Goal: Information Seeking & Learning: Learn about a topic

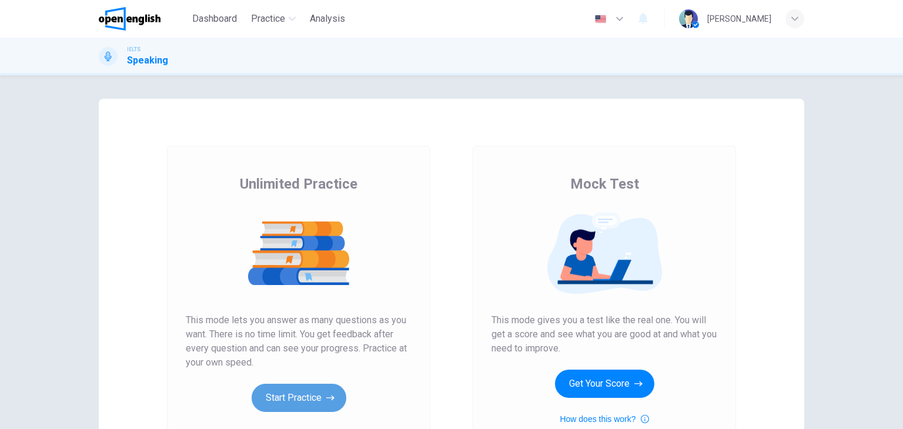
click at [296, 407] on button "Start Practice" at bounding box center [298, 398] width 95 height 28
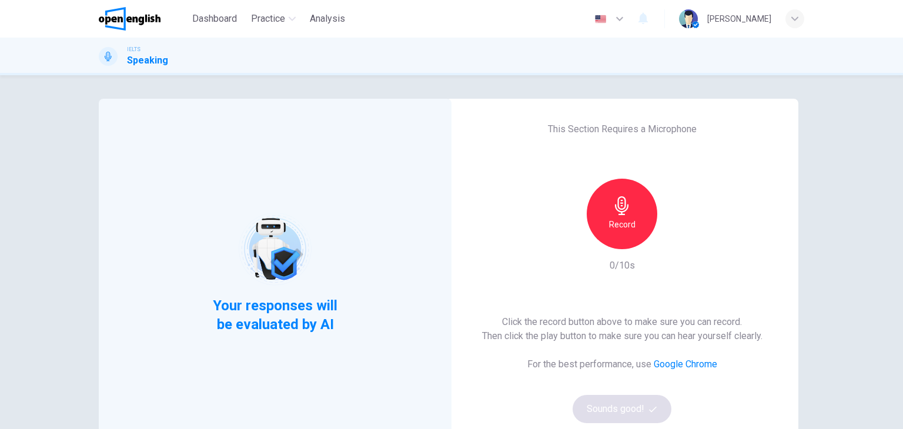
click at [613, 199] on icon "button" at bounding box center [621, 205] width 19 height 19
click at [623, 221] on h6 "Stop" at bounding box center [622, 224] width 18 height 14
click at [671, 234] on icon "button" at bounding box center [676, 240] width 12 height 12
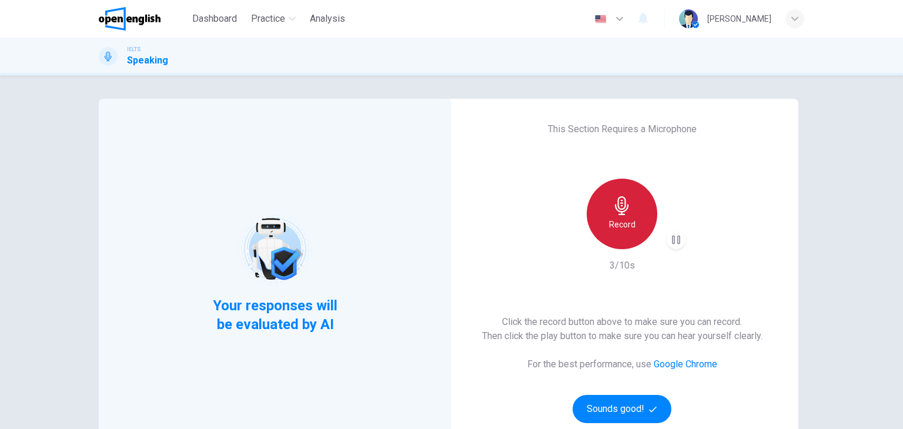
click at [618, 227] on h6 "Record" at bounding box center [622, 224] width 26 height 14
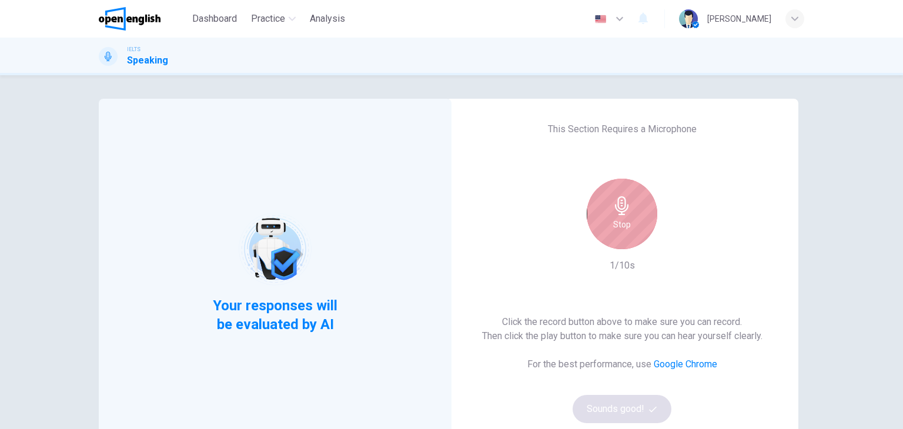
click at [618, 227] on h6 "Stop" at bounding box center [622, 224] width 18 height 14
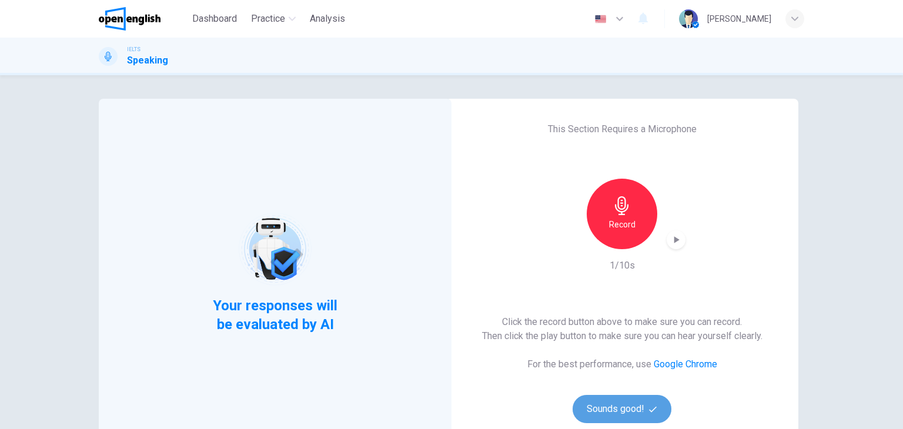
click at [618, 409] on button "Sounds good!" at bounding box center [621, 409] width 99 height 28
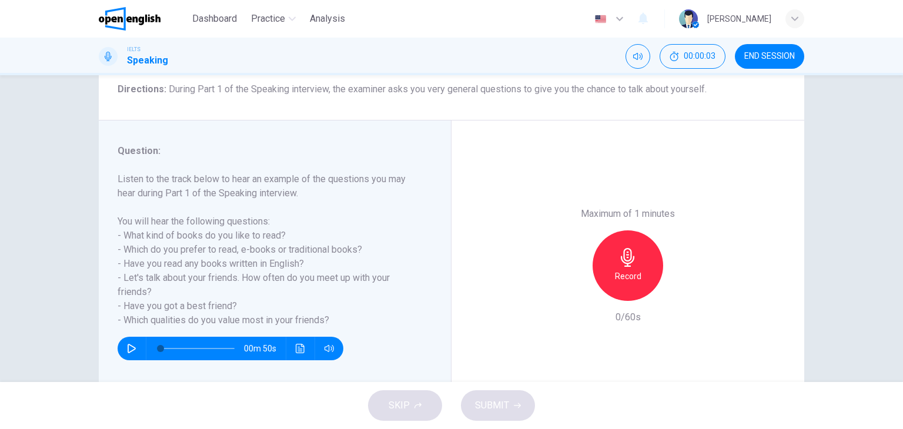
scroll to position [101, 0]
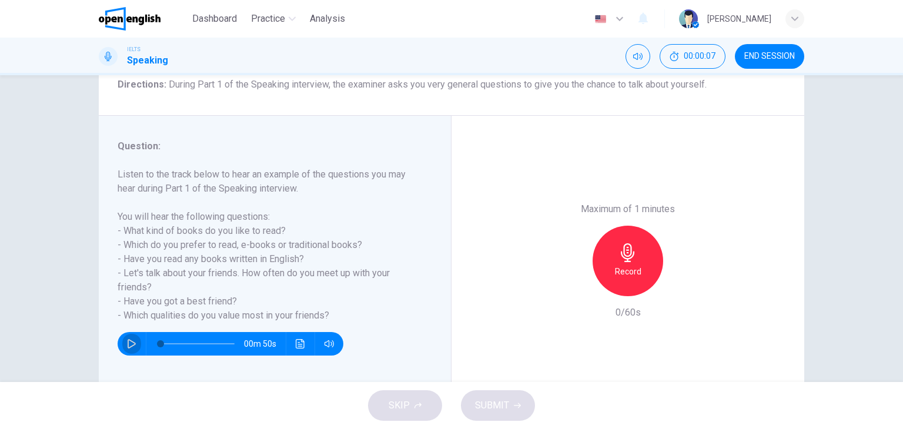
click at [130, 343] on icon "button" at bounding box center [131, 343] width 9 height 9
click at [177, 344] on span at bounding box center [179, 343] width 7 height 7
click at [129, 339] on icon "button" at bounding box center [131, 343] width 9 height 9
click at [622, 269] on h6 "Record" at bounding box center [628, 271] width 26 height 14
click at [622, 269] on h6 "Stop" at bounding box center [628, 271] width 18 height 14
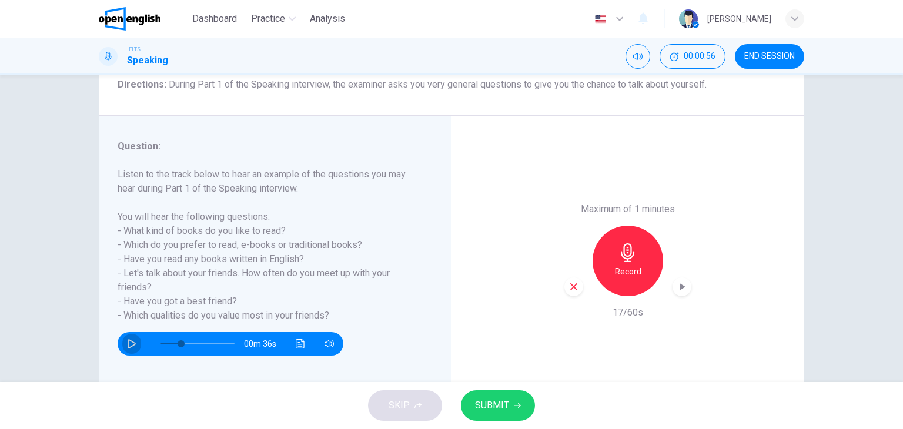
click at [132, 348] on button "button" at bounding box center [131, 344] width 19 height 24
click at [618, 249] on icon "button" at bounding box center [627, 252] width 19 height 19
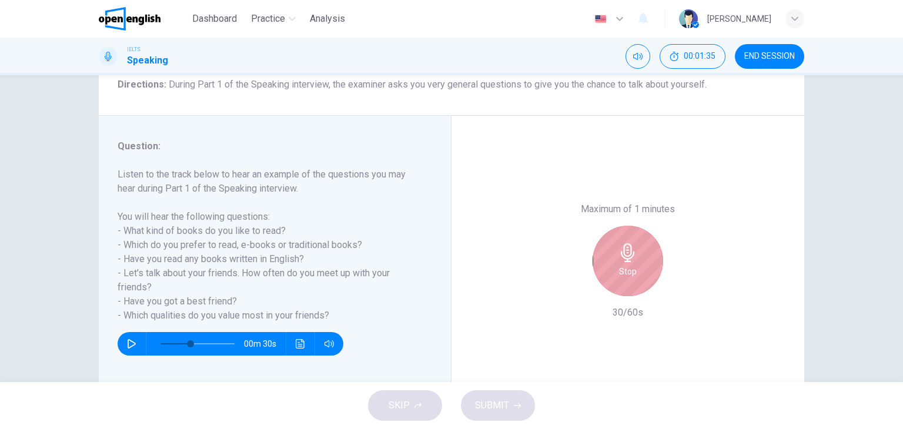
click at [622, 266] on h6 "Stop" at bounding box center [628, 271] width 18 height 14
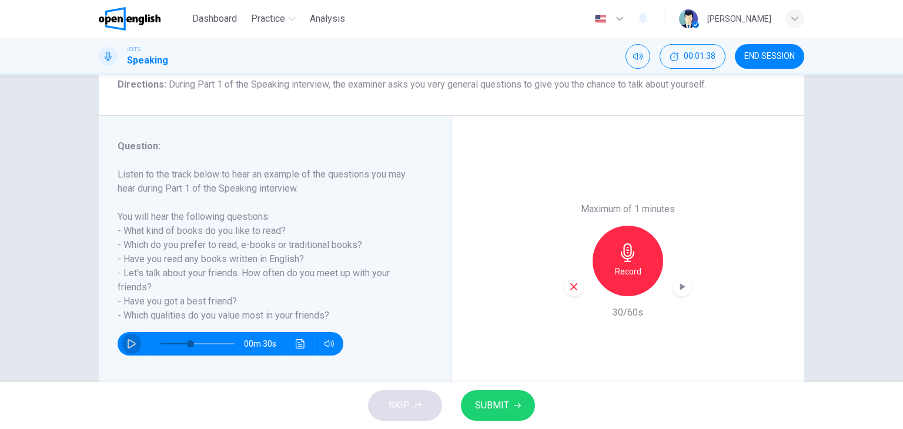
click at [130, 345] on icon "button" at bounding box center [132, 343] width 8 height 9
click at [130, 345] on icon "button" at bounding box center [131, 343] width 6 height 7
click at [642, 259] on div "Record" at bounding box center [627, 261] width 71 height 71
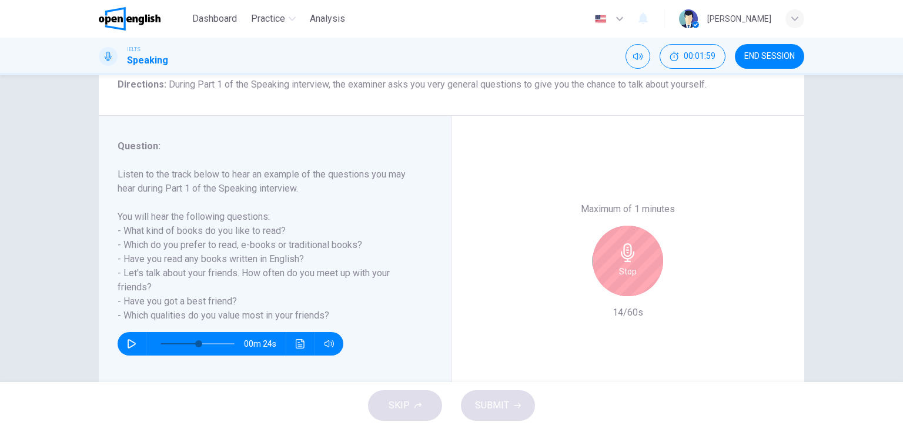
click at [642, 259] on div "Stop" at bounding box center [627, 261] width 71 height 71
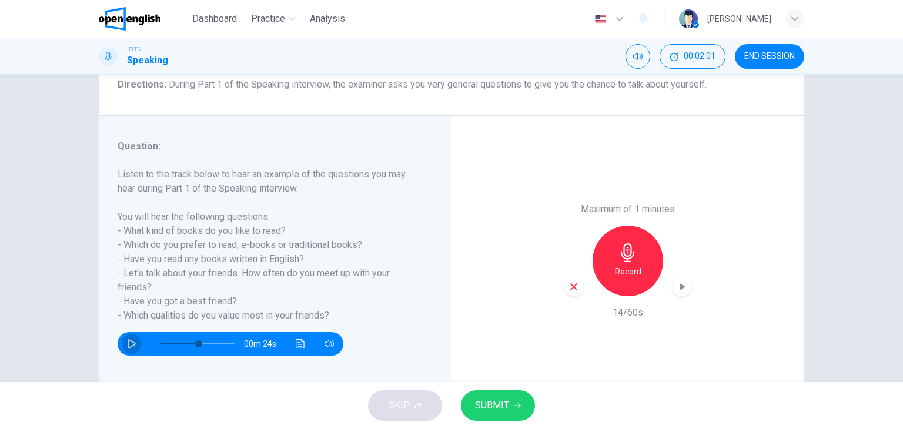
click at [130, 344] on icon "button" at bounding box center [131, 343] width 9 height 9
click at [619, 252] on icon "button" at bounding box center [627, 252] width 19 height 19
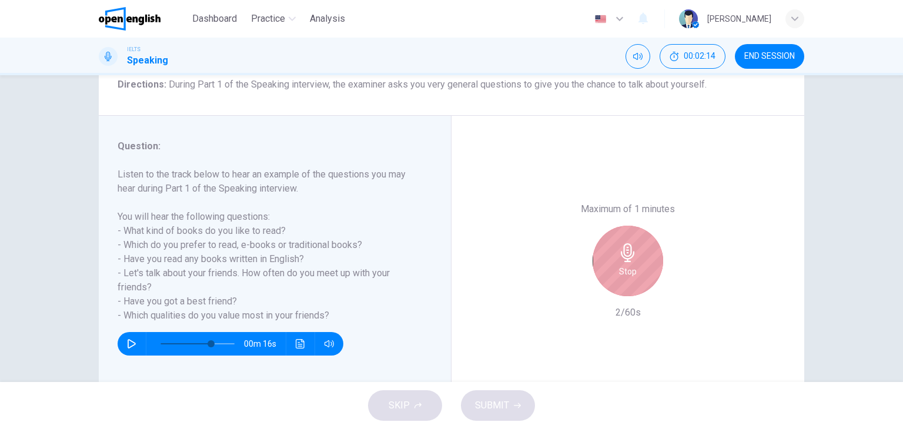
click at [619, 252] on icon "button" at bounding box center [627, 252] width 19 height 19
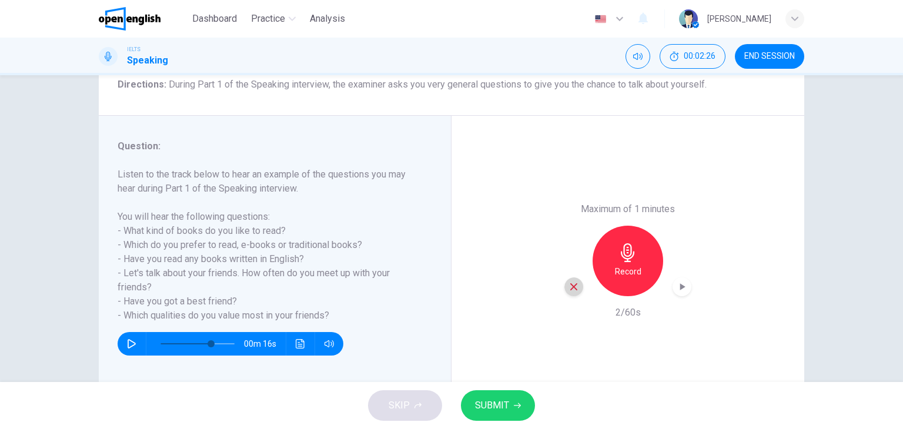
click at [571, 283] on icon "button" at bounding box center [573, 286] width 11 height 11
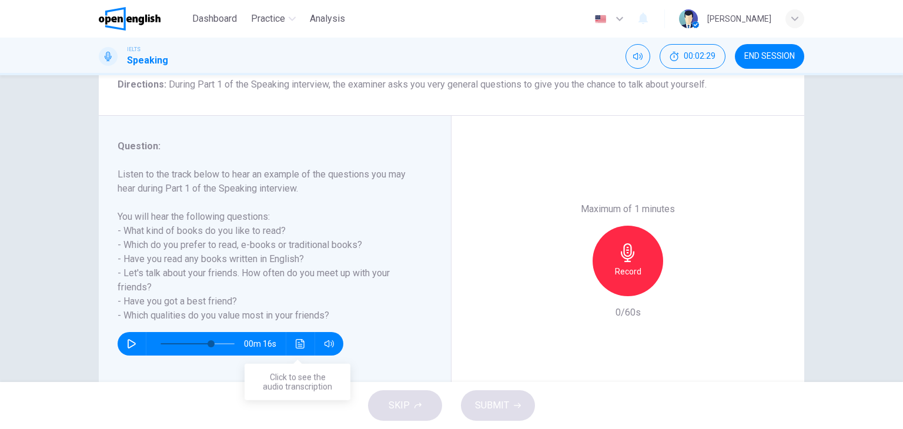
click at [301, 334] on button "Click to see the audio transcription" at bounding box center [300, 344] width 19 height 24
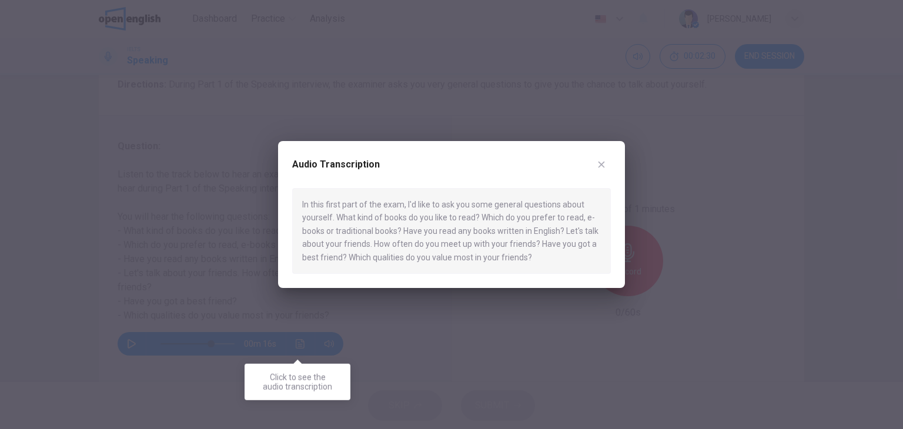
click at [301, 334] on div at bounding box center [451, 214] width 903 height 429
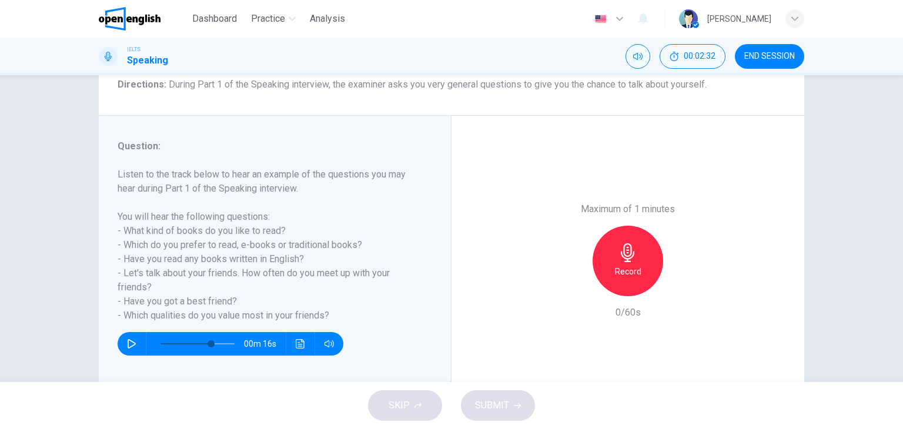
click at [492, 276] on div "Maximum of 1 minutes Record 0/60s" at bounding box center [627, 261] width 353 height 290
click at [606, 261] on div "Record" at bounding box center [627, 261] width 71 height 71
click at [606, 261] on div "Stop" at bounding box center [627, 261] width 71 height 71
click at [568, 287] on icon "button" at bounding box center [573, 286] width 11 height 11
click at [615, 272] on h6 "Record" at bounding box center [628, 271] width 26 height 14
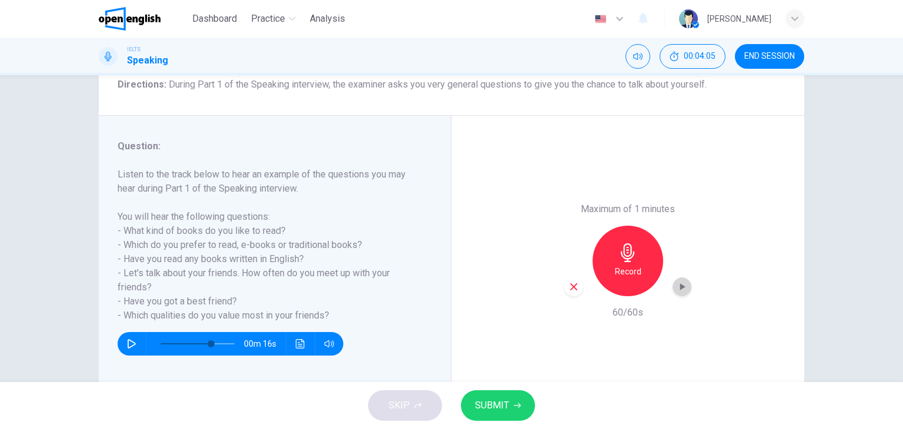
click at [680, 287] on icon "button" at bounding box center [682, 286] width 5 height 7
click at [487, 394] on button "SUBMIT" at bounding box center [498, 405] width 74 height 31
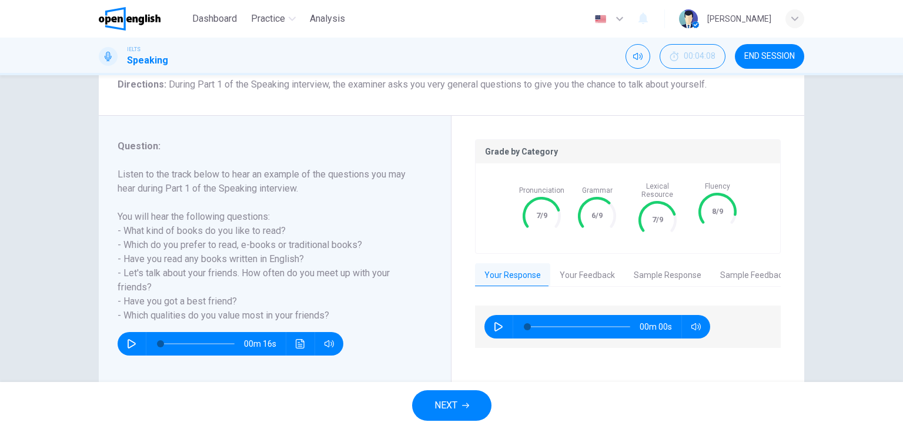
type input "*"
click at [560, 265] on button "Your Feedback" at bounding box center [587, 275] width 74 height 25
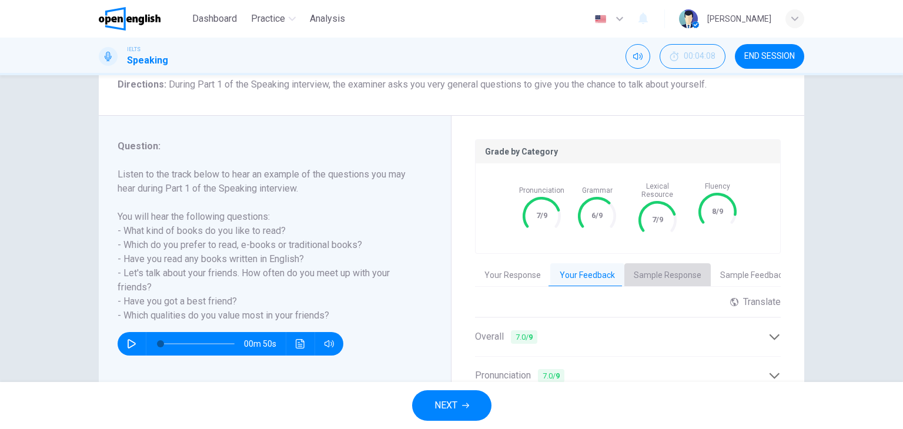
click at [675, 274] on button "Sample Response" at bounding box center [667, 275] width 86 height 25
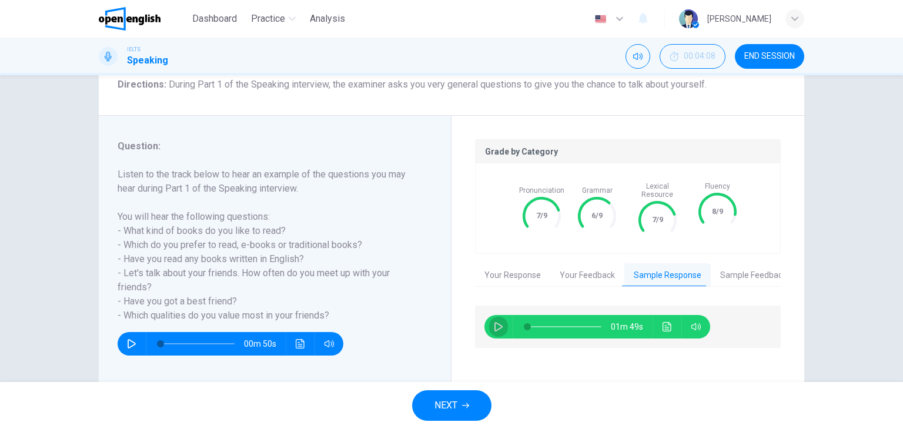
click at [498, 322] on icon "button" at bounding box center [498, 326] width 9 height 9
click at [494, 322] on icon "button" at bounding box center [498, 326] width 9 height 9
type input "**"
click at [525, 263] on button "Your Response" at bounding box center [512, 275] width 75 height 25
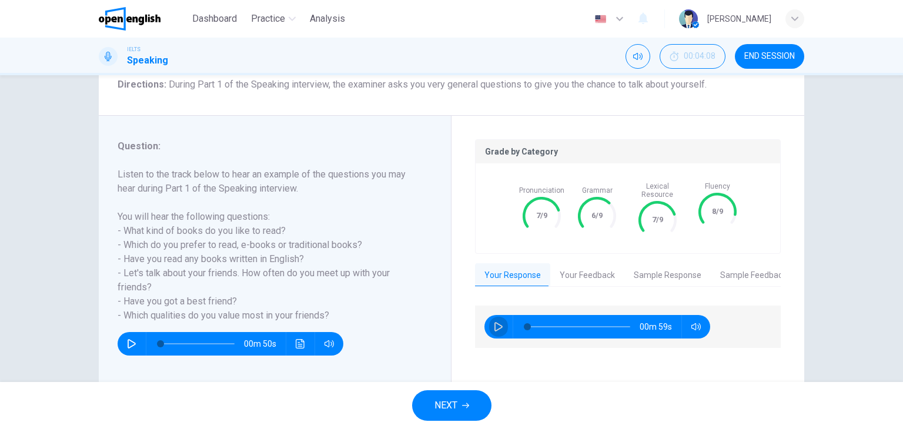
click at [504, 317] on button "button" at bounding box center [498, 327] width 19 height 24
click at [549, 318] on span at bounding box center [578, 326] width 103 height 16
type input "**"
click at [457, 398] on button "NEXT" at bounding box center [451, 405] width 79 height 31
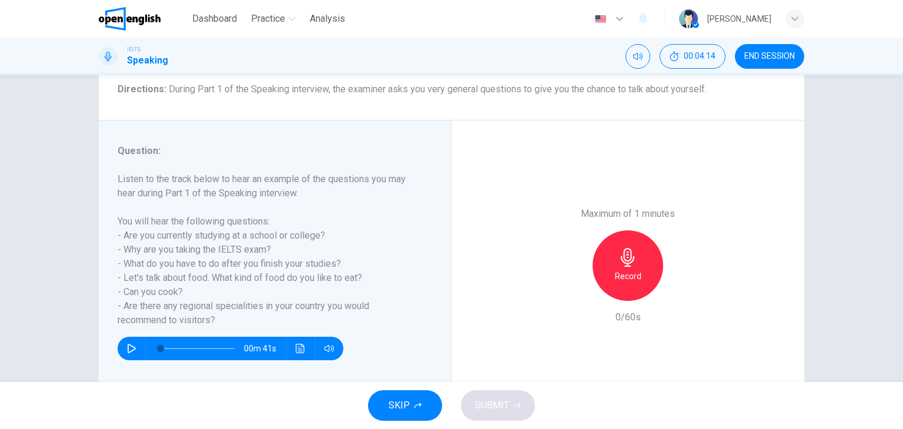
scroll to position [98, 0]
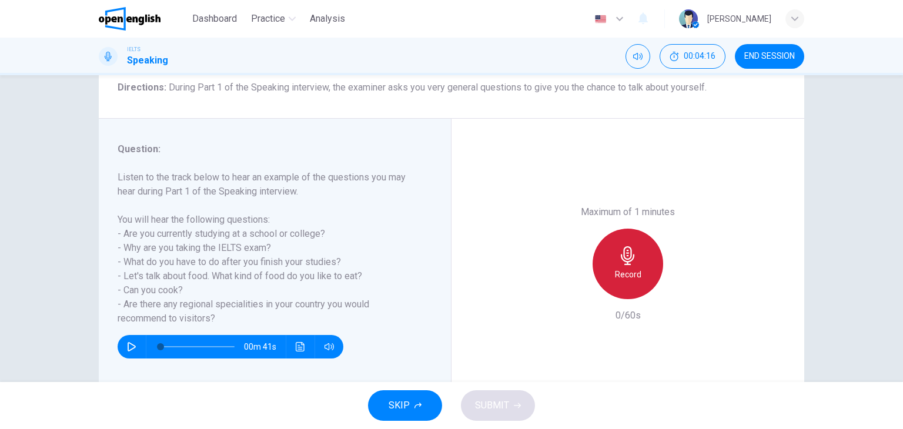
click at [613, 252] on div "Record" at bounding box center [627, 264] width 71 height 71
click at [613, 252] on div "Stop" at bounding box center [627, 264] width 71 height 71
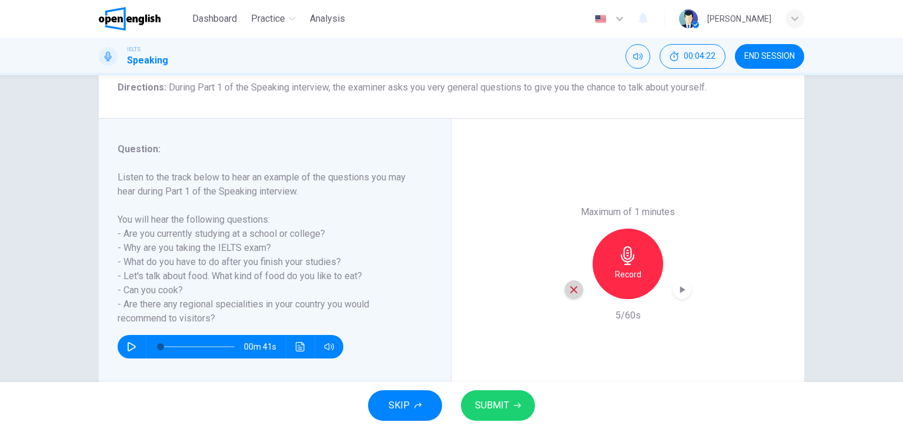
click at [570, 289] on icon "button" at bounding box center [573, 289] width 7 height 7
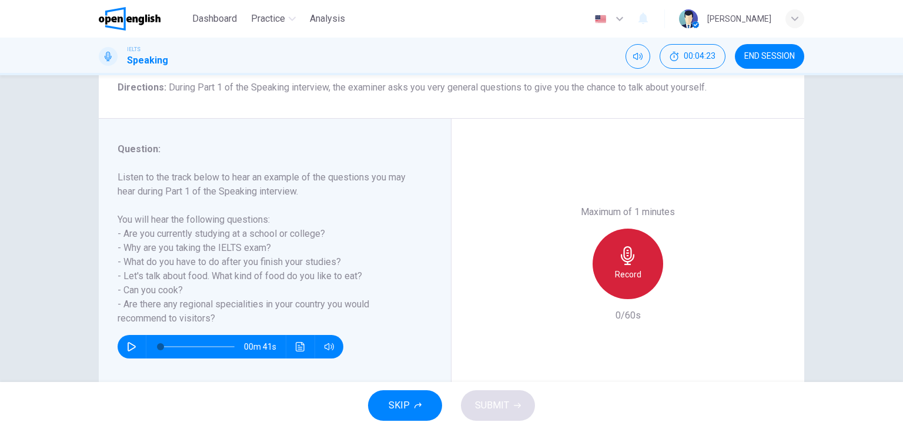
click at [628, 261] on icon "button" at bounding box center [627, 255] width 19 height 19
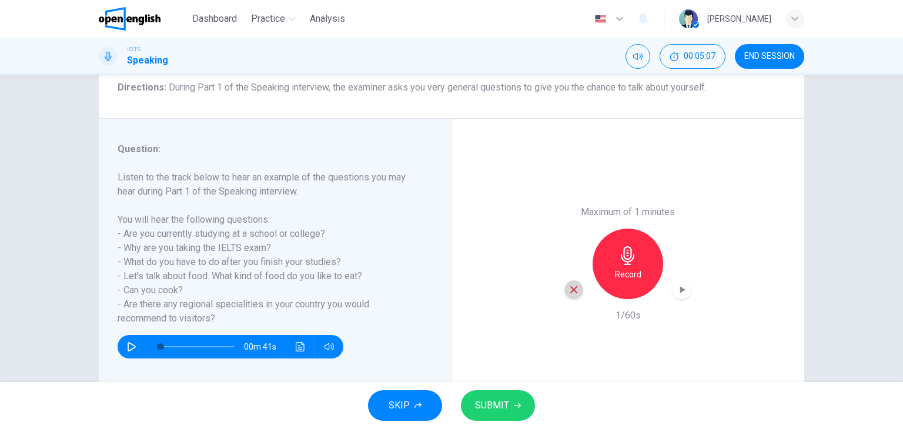
click at [569, 294] on icon "button" at bounding box center [573, 289] width 11 height 11
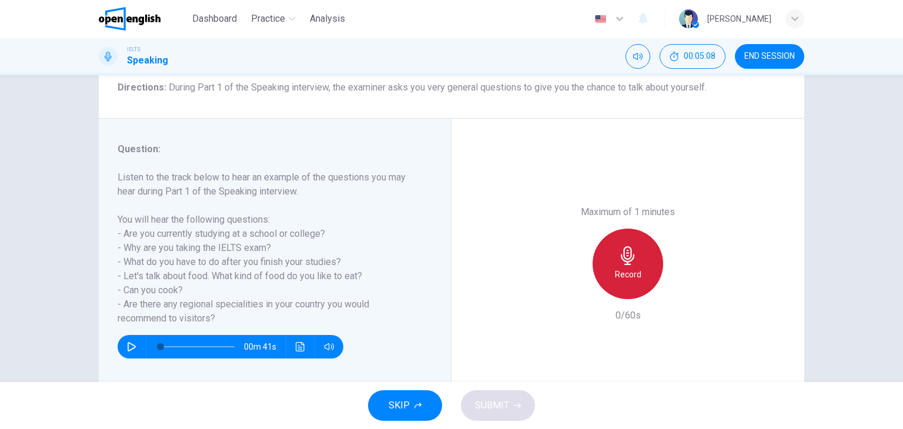
click at [628, 259] on icon "button" at bounding box center [627, 255] width 19 height 19
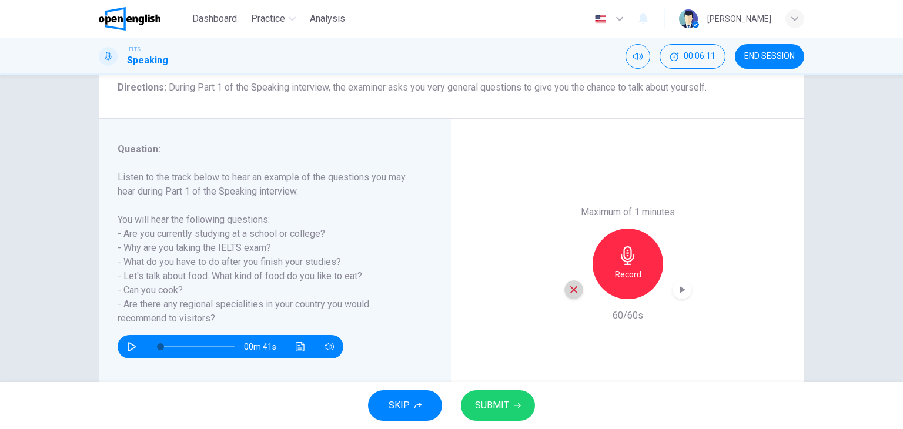
click at [571, 292] on icon "button" at bounding box center [573, 289] width 11 height 11
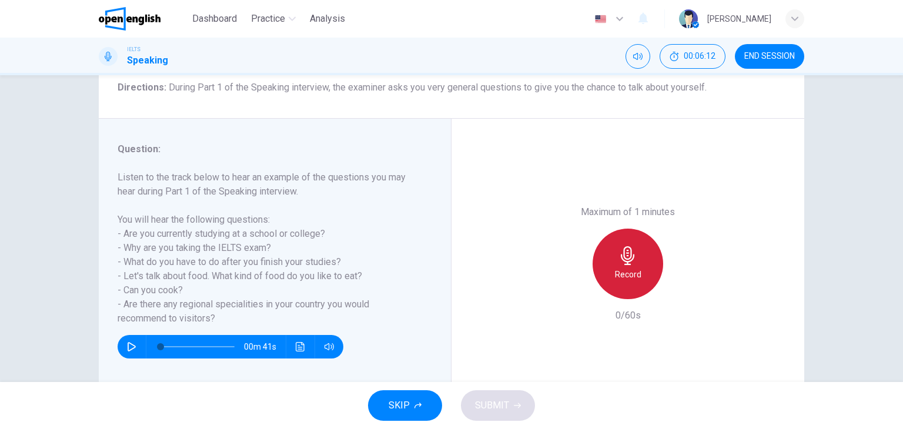
click at [631, 237] on div "Record" at bounding box center [627, 264] width 71 height 71
click at [627, 245] on div "Stop" at bounding box center [627, 264] width 71 height 71
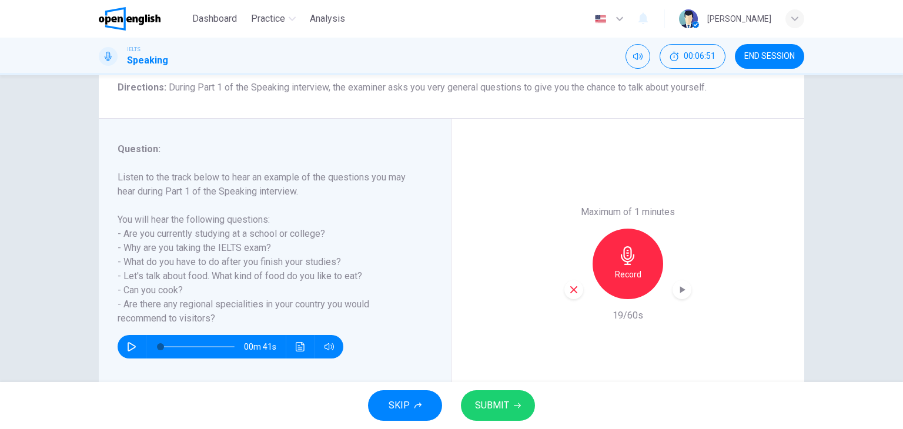
click at [676, 291] on icon "button" at bounding box center [682, 290] width 12 height 12
click at [569, 284] on icon "button" at bounding box center [573, 289] width 11 height 11
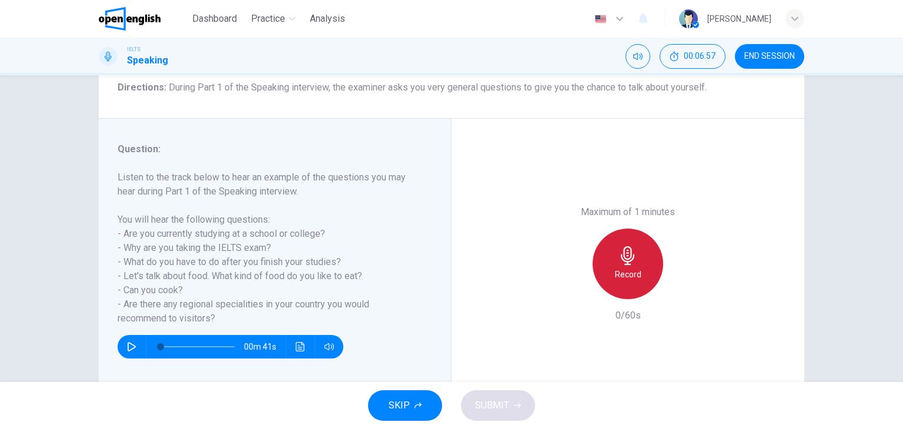
click at [602, 261] on div "Record" at bounding box center [627, 264] width 71 height 71
click at [636, 259] on div "Stop" at bounding box center [627, 264] width 71 height 71
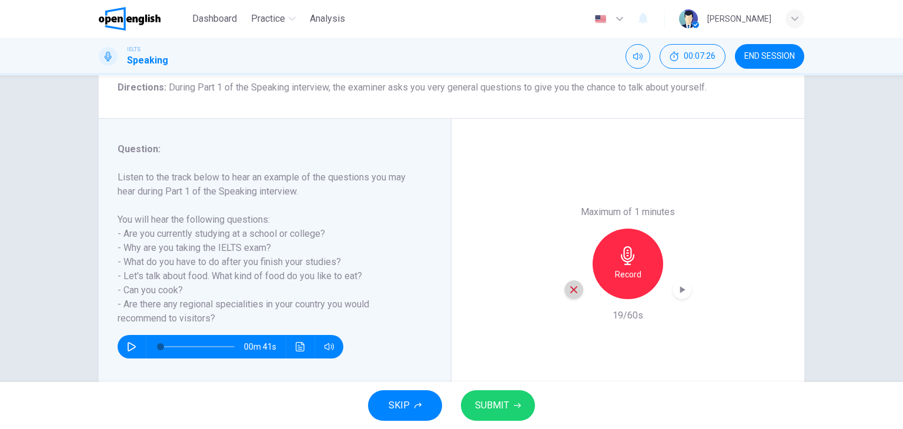
click at [579, 289] on div "button" at bounding box center [573, 289] width 19 height 19
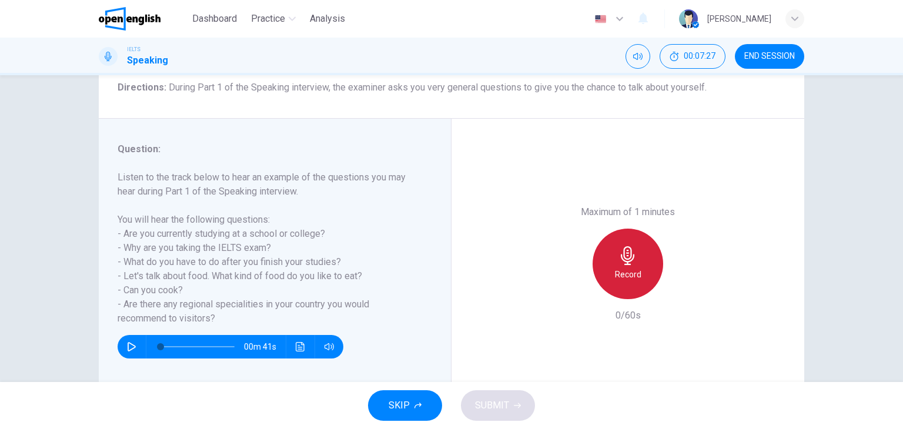
click at [628, 257] on icon "button" at bounding box center [628, 255] width 14 height 19
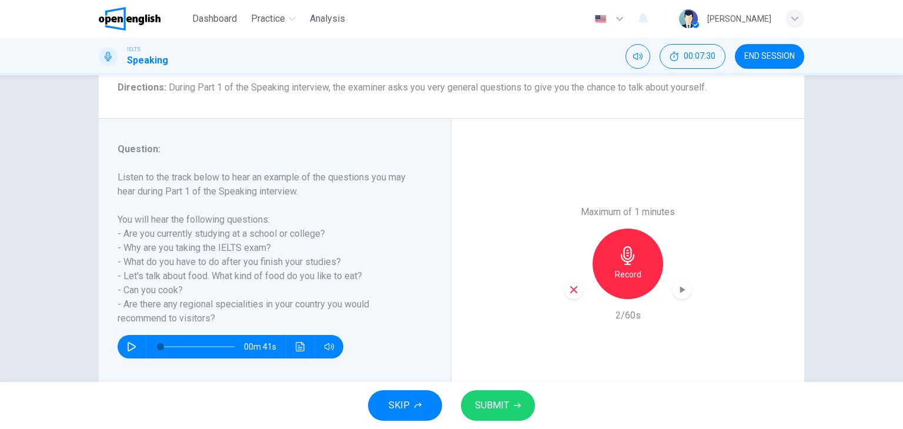
click at [568, 290] on icon "button" at bounding box center [573, 289] width 11 height 11
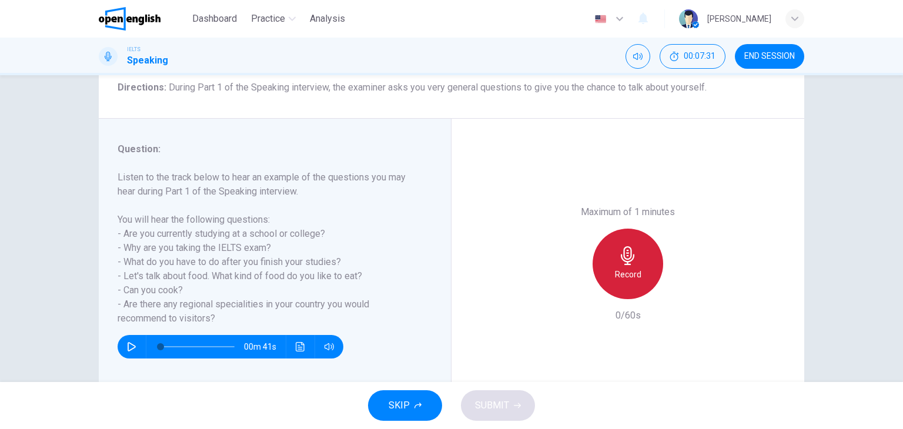
click at [635, 239] on div "Record" at bounding box center [627, 264] width 71 height 71
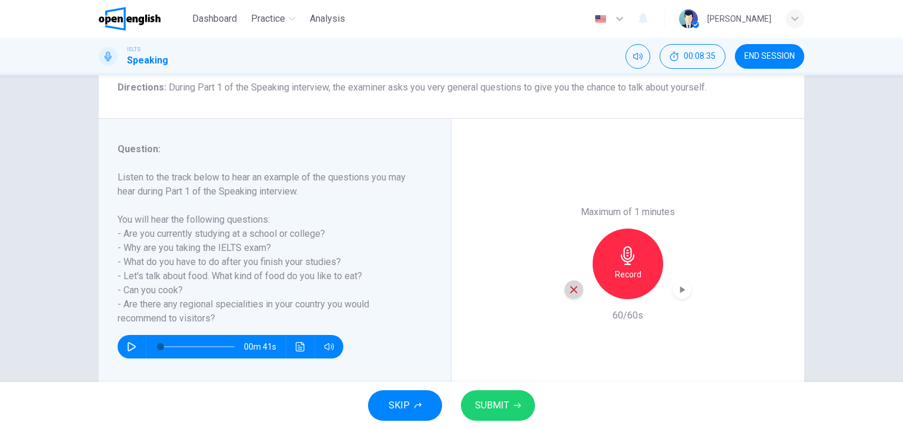
click at [570, 290] on icon "button" at bounding box center [573, 289] width 7 height 7
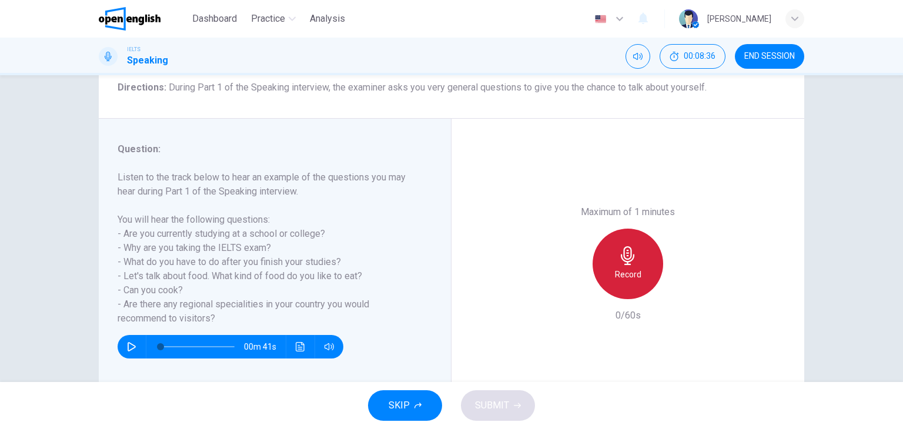
click at [616, 266] on div "Record" at bounding box center [627, 264] width 71 height 71
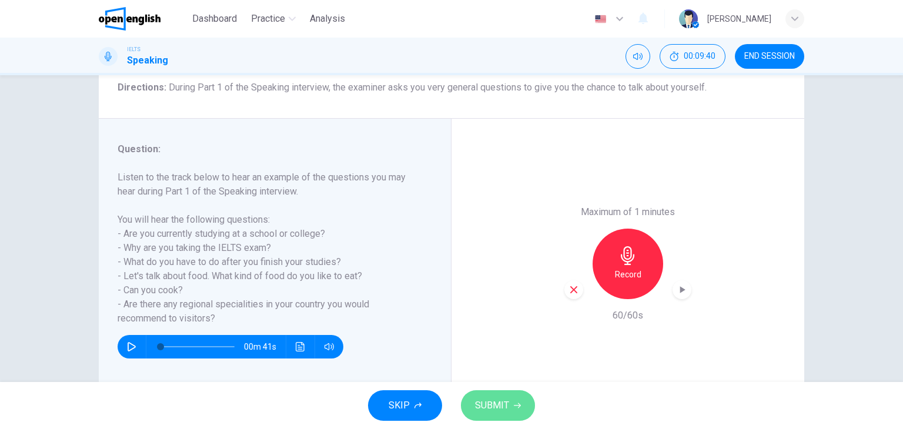
click at [483, 400] on span "SUBMIT" at bounding box center [492, 405] width 34 height 16
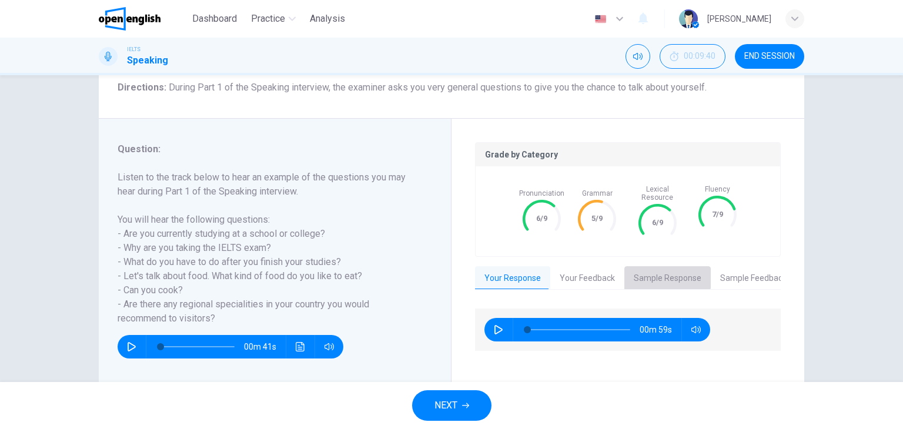
click at [640, 266] on button "Sample Response" at bounding box center [667, 278] width 86 height 25
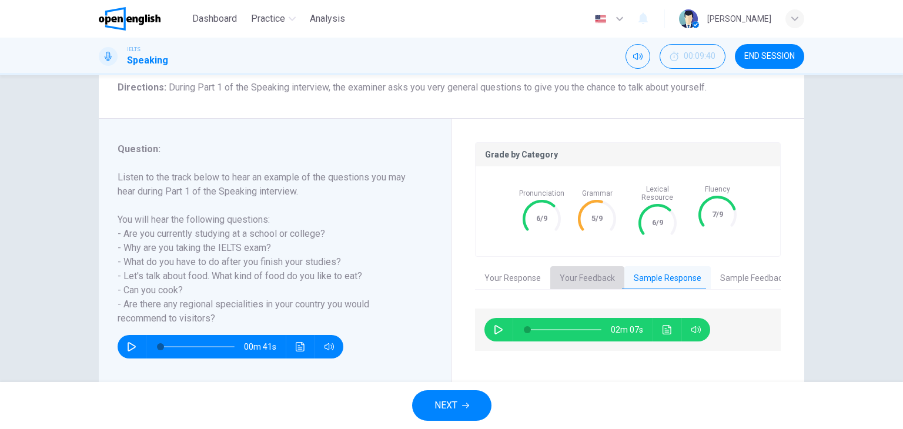
click at [588, 269] on button "Your Feedback" at bounding box center [587, 278] width 74 height 25
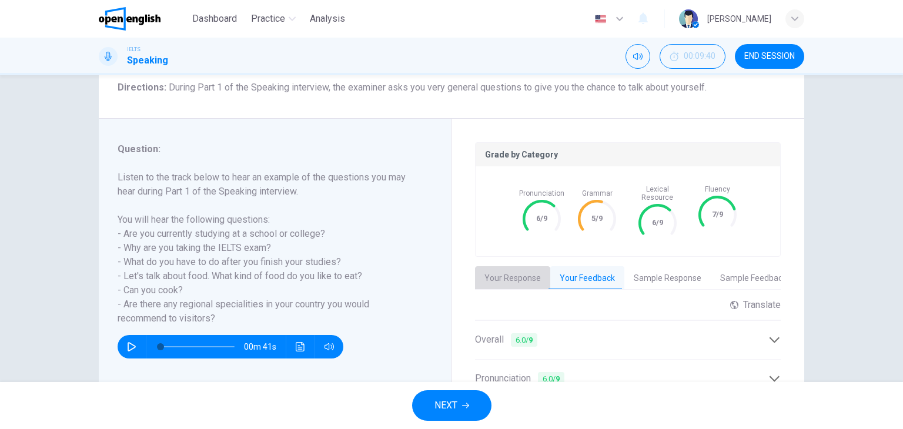
click at [510, 269] on button "Your Response" at bounding box center [512, 278] width 75 height 25
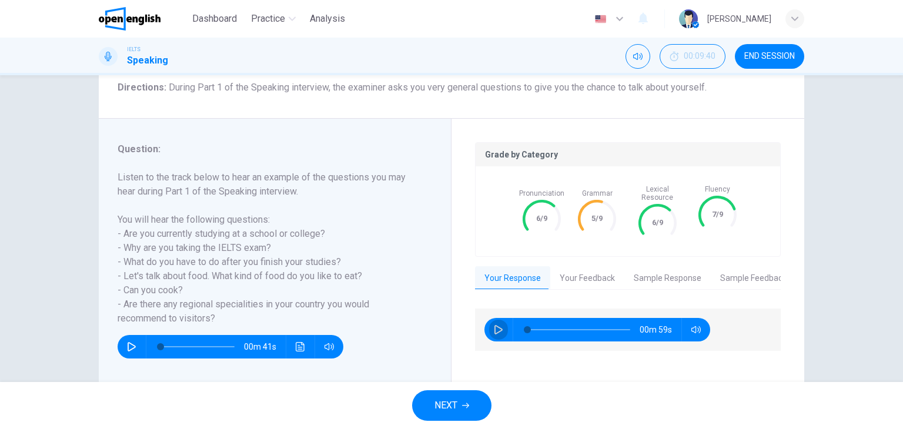
click at [500, 323] on button "button" at bounding box center [498, 330] width 19 height 24
type input "*"
click at [458, 398] on button "NEXT" at bounding box center [451, 405] width 79 height 31
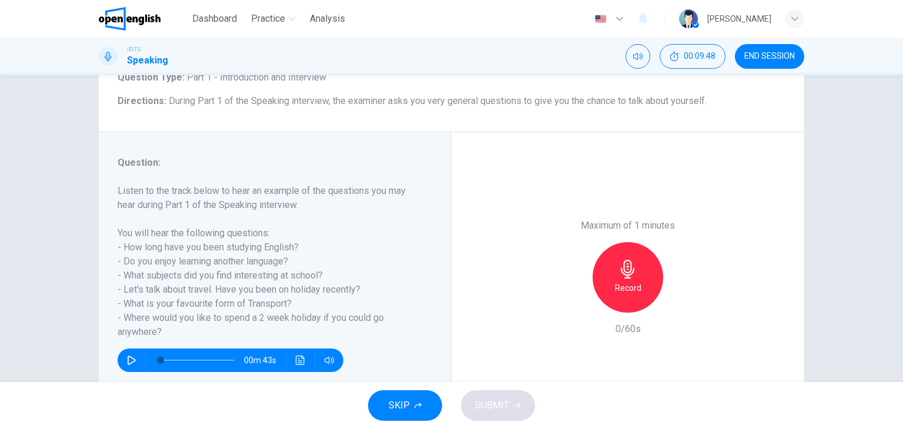
scroll to position [87, 0]
